Goal: Entertainment & Leisure: Consume media (video, audio)

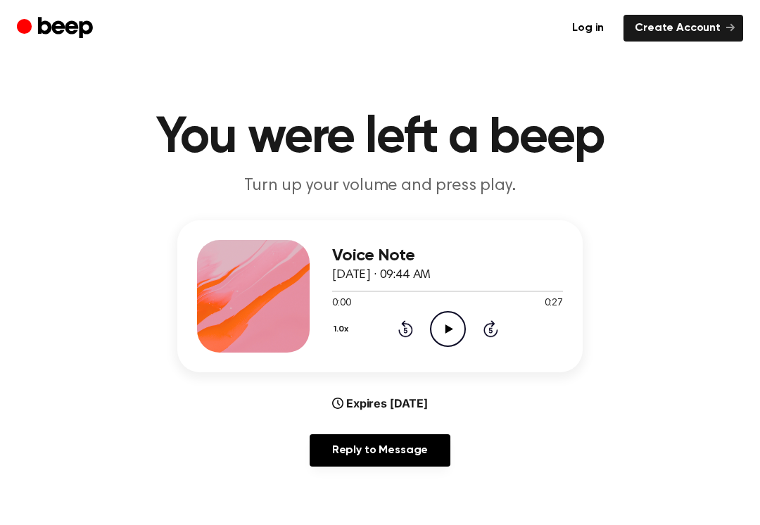
click at [447, 318] on icon "Play Audio" at bounding box center [448, 329] width 36 height 36
click at [449, 324] on icon at bounding box center [448, 328] width 6 height 9
click at [433, 324] on icon "Play Audio" at bounding box center [448, 329] width 36 height 36
click at [406, 330] on icon at bounding box center [405, 331] width 4 height 6
click at [397, 326] on icon "Rewind 5 seconds" at bounding box center [404, 328] width 15 height 18
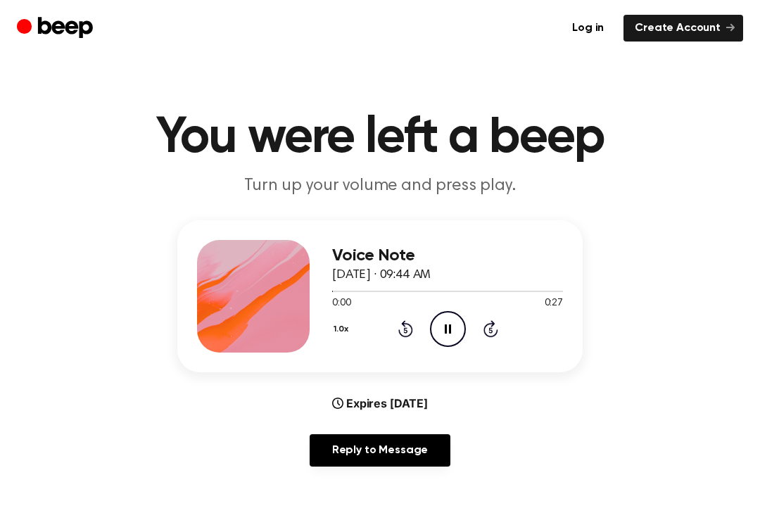
click at [399, 329] on icon at bounding box center [405, 328] width 15 height 17
click at [408, 333] on icon "Rewind 5 seconds" at bounding box center [404, 328] width 15 height 18
click at [400, 331] on icon at bounding box center [405, 328] width 15 height 17
click at [421, 324] on div "1.0x Rewind 5 seconds Play Audio Skip 5 seconds" at bounding box center [447, 329] width 231 height 36
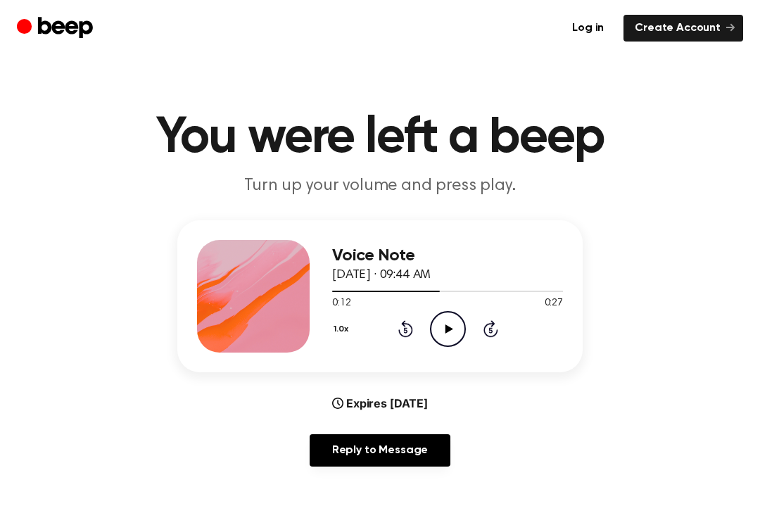
click at [421, 324] on div "1.0x Rewind 5 seconds Play Audio Skip 5 seconds" at bounding box center [447, 329] width 231 height 36
click at [394, 338] on div "1.0x Rewind 5 seconds Play Audio Skip 5 seconds" at bounding box center [447, 329] width 231 height 36
click at [410, 329] on icon "Rewind 5 seconds" at bounding box center [404, 328] width 15 height 18
click at [402, 332] on icon "Rewind 5 seconds" at bounding box center [404, 328] width 15 height 18
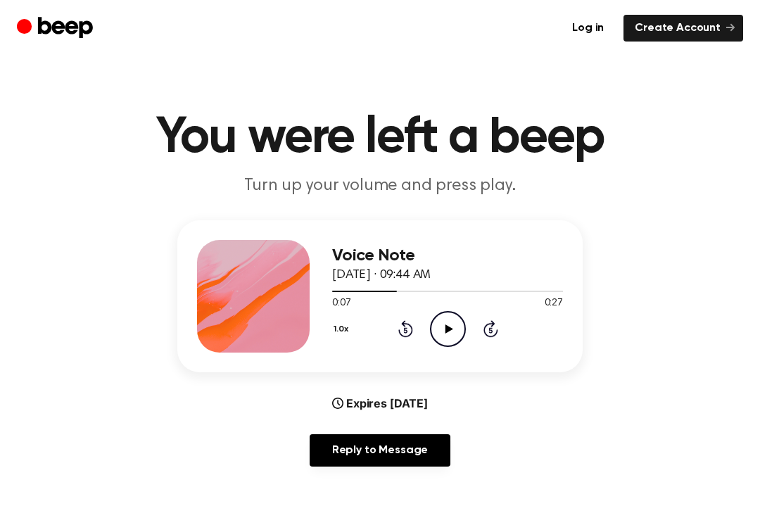
click at [402, 331] on icon "Rewind 5 seconds" at bounding box center [404, 328] width 15 height 18
click at [402, 324] on icon at bounding box center [405, 328] width 15 height 17
click at [457, 332] on icon "Play Audio" at bounding box center [448, 329] width 36 height 36
